Goal: Information Seeking & Learning: Learn about a topic

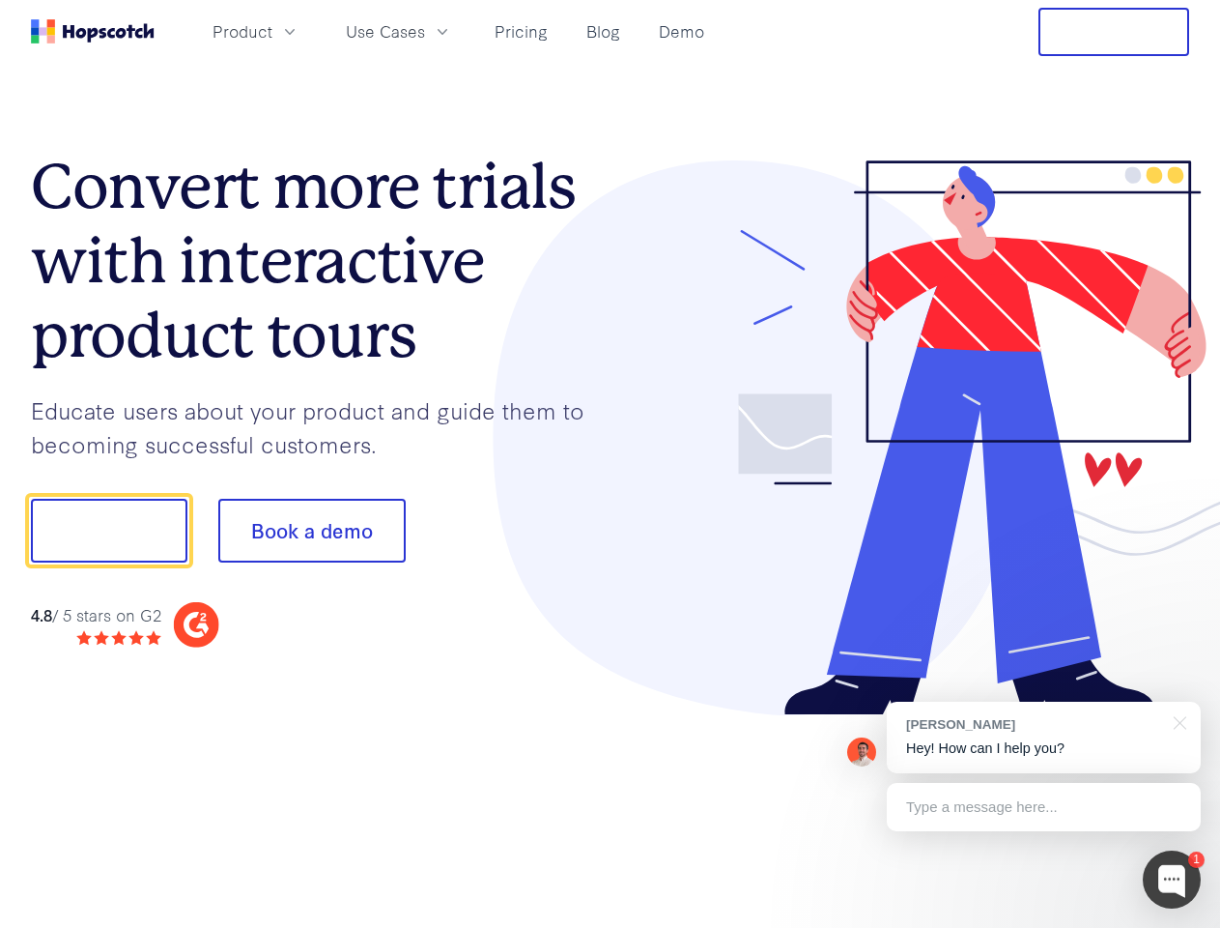
click at [611, 464] on div at bounding box center [901, 438] width 580 height 556
click at [272, 31] on span "Product" at bounding box center [243, 31] width 60 height 24
click at [425, 31] on span "Use Cases" at bounding box center [385, 31] width 79 height 24
click at [1114, 32] on button "Free Trial" at bounding box center [1114, 32] width 151 height 48
click at [108, 530] on button "Show me!" at bounding box center [109, 531] width 157 height 64
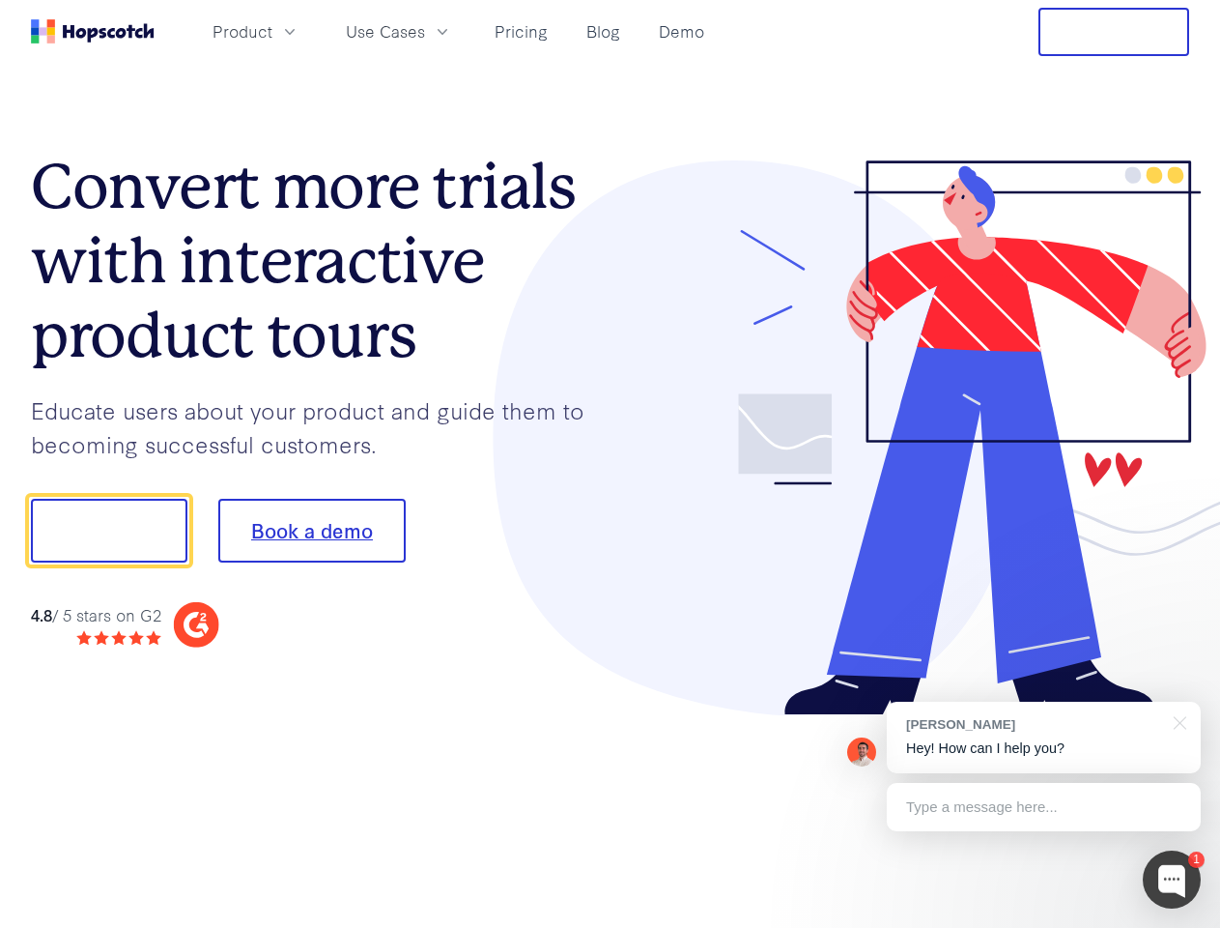
click at [311, 530] on button "Book a demo" at bounding box center [311, 531] width 187 height 64
click at [1172, 879] on div at bounding box center [1172, 879] width 58 height 58
click at [1043, 737] on div "[PERSON_NAME] Hey! How can I help you?" at bounding box center [1044, 736] width 314 height 71
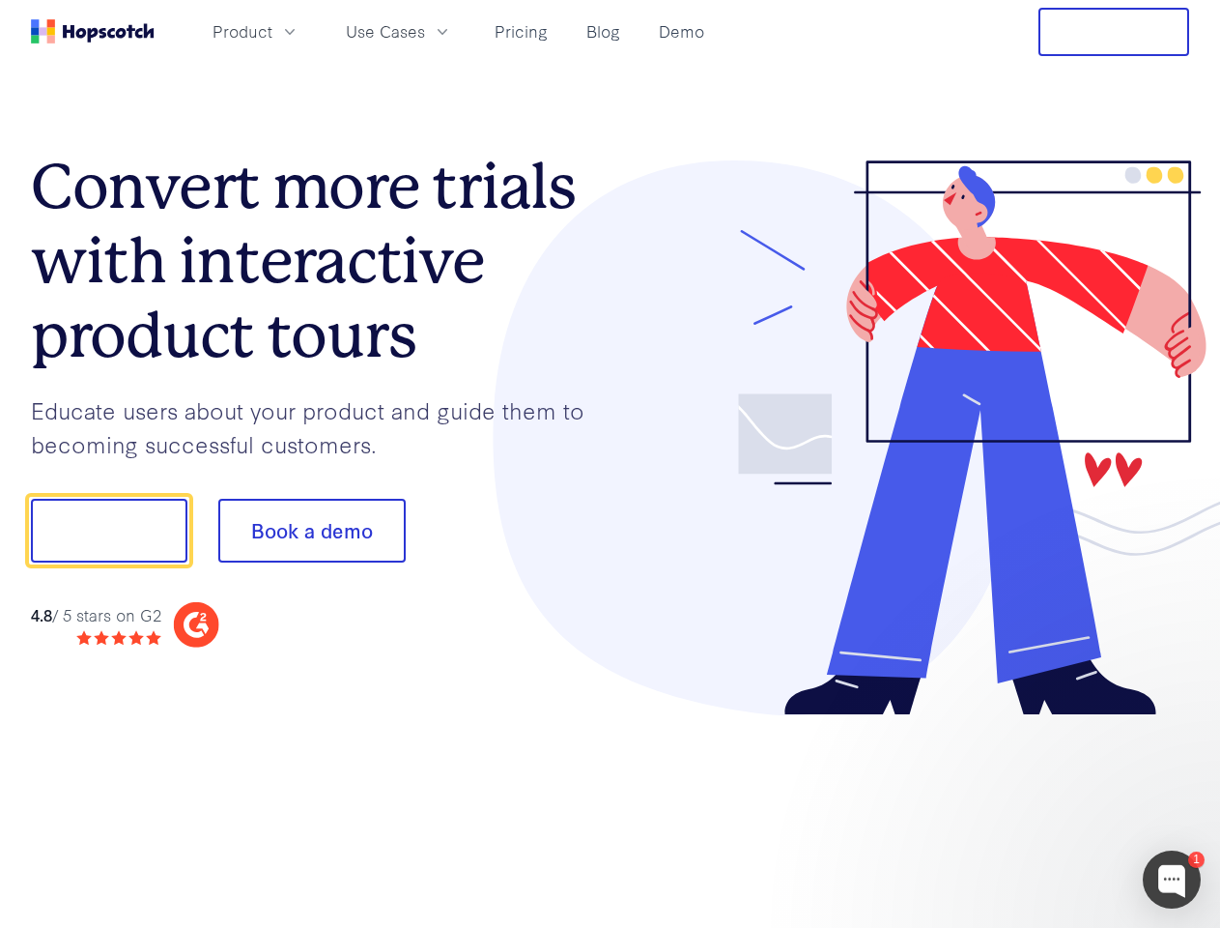
click at [1177, 721] on div at bounding box center [1020, 528] width 362 height 644
click at [1043, 807] on div at bounding box center [1020, 658] width 362 height 386
